Goal: Task Accomplishment & Management: Manage account settings

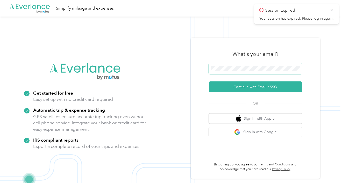
click at [257, 87] on button "Continue with Email / SSO" at bounding box center [255, 87] width 93 height 11
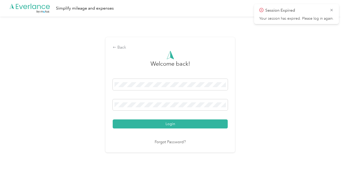
click at [172, 124] on button "Login" at bounding box center [170, 124] width 115 height 9
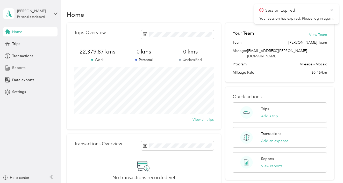
click at [29, 67] on div "Reports" at bounding box center [30, 67] width 54 height 9
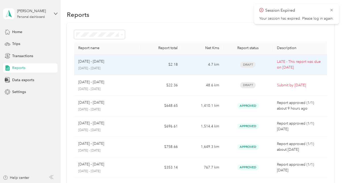
click at [136, 68] on p "[DATE] - [DATE]" at bounding box center [107, 68] width 58 height 5
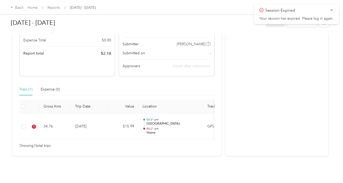
scroll to position [85, 0]
click at [53, 9] on link "Reports" at bounding box center [53, 7] width 13 height 4
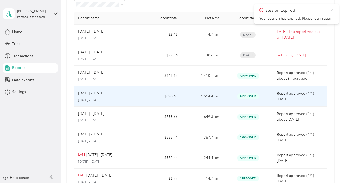
scroll to position [31, 0]
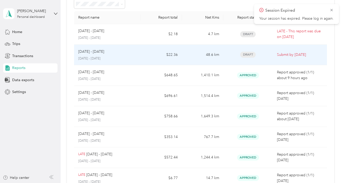
click at [124, 54] on div "Oct 1 - 31, 2025 October 1 - 31, 2025" at bounding box center [107, 55] width 58 height 12
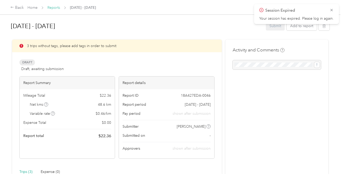
click at [52, 8] on link "Reports" at bounding box center [53, 7] width 13 height 4
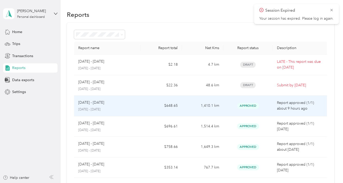
click at [133, 110] on p "[DATE] - [DATE]" at bounding box center [107, 110] width 58 height 5
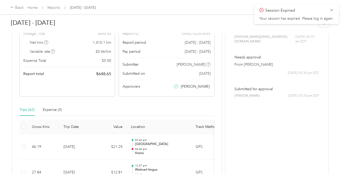
scroll to position [44, 0]
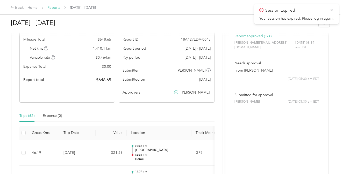
click at [50, 6] on link "Reports" at bounding box center [53, 7] width 13 height 4
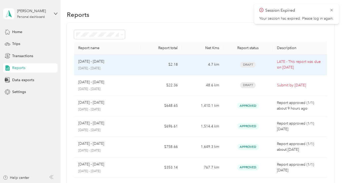
click at [93, 65] on div "Sep 1 - 30, 2025 September 1 - 30, 2025" at bounding box center [107, 65] width 58 height 12
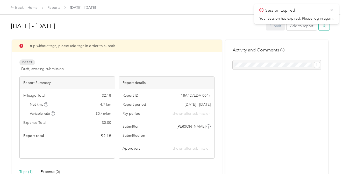
click at [324, 25] on icon "button" at bounding box center [324, 26] width 4 height 4
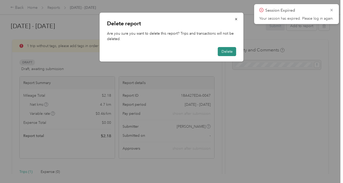
click at [227, 53] on button "Delete" at bounding box center [227, 51] width 18 height 9
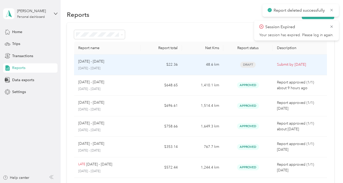
click at [173, 60] on td "$22.36" at bounding box center [160, 65] width 41 height 21
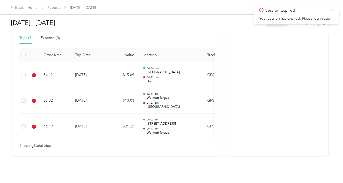
scroll to position [136, 0]
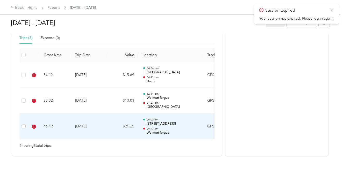
click at [133, 129] on td "$21.25" at bounding box center [122, 127] width 31 height 26
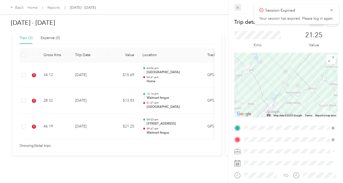
click at [236, 8] on icon at bounding box center [238, 7] width 4 height 4
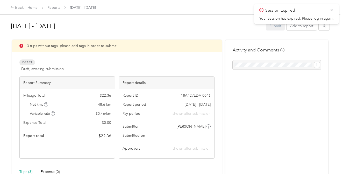
scroll to position [0, 0]
click at [54, 7] on link "Reports" at bounding box center [53, 7] width 13 height 4
